Goal: Information Seeking & Learning: Learn about a topic

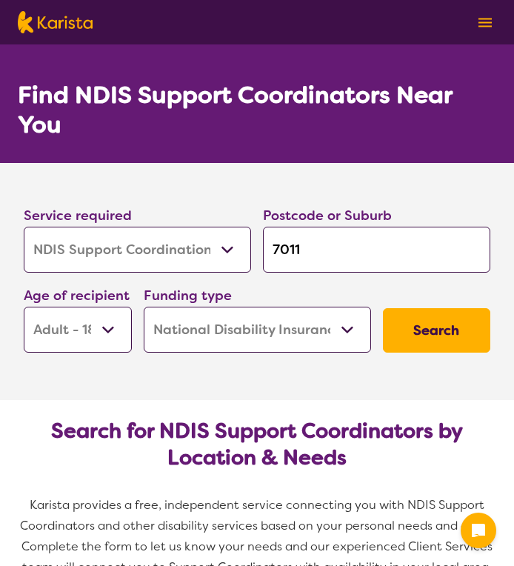
select select "NDIS Support Coordination"
select select "AD"
select select "NDIS"
select select "NDIS Support Coordination"
select select "AD"
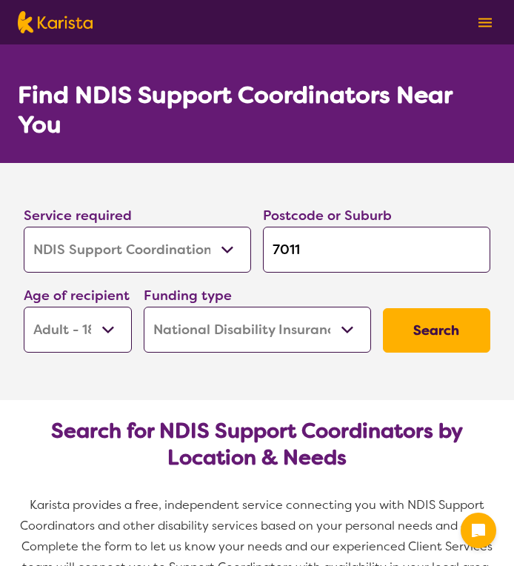
select select "NDIS"
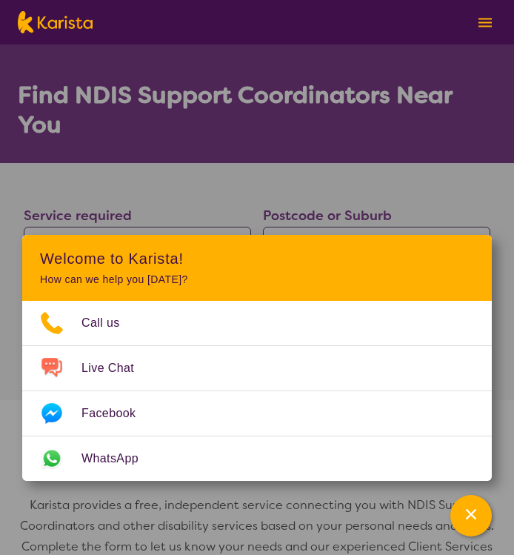
click at [478, 500] on span "Karista provides a free, independent service connecting you with NDIS Support C…" at bounding box center [258, 536] width 477 height 78
click at [478, 513] on icon "Channel Menu" at bounding box center [471, 514] width 15 height 15
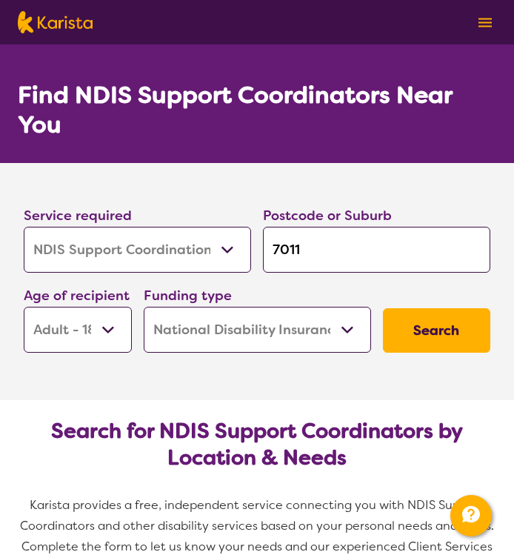
click at [436, 324] on button "Search" at bounding box center [437, 330] width 108 height 44
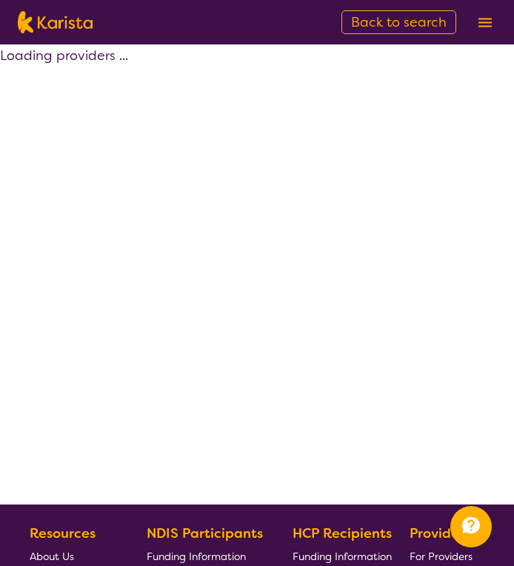
select select "by_score"
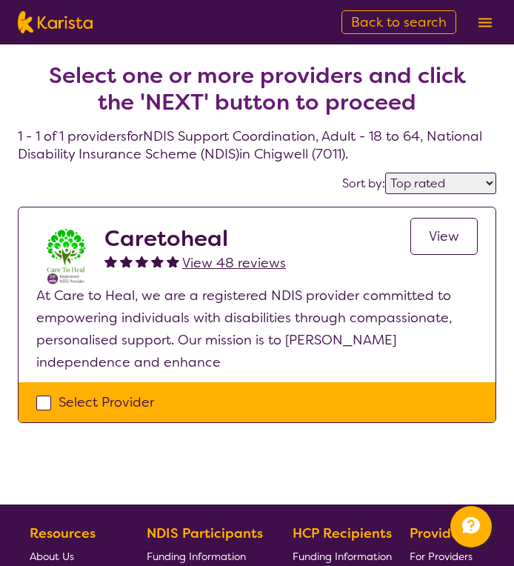
select select "NDIS Support Coordination"
select select "AD"
select select "NDIS"
select select "NDIS Support Coordination"
select select "AD"
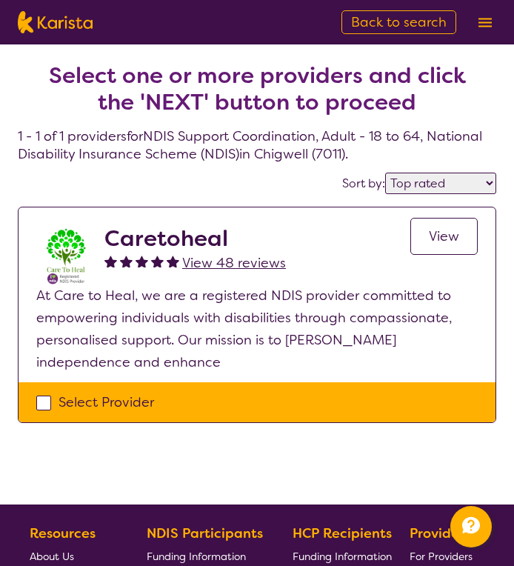
select select "NDIS"
